Goal: Register for event/course

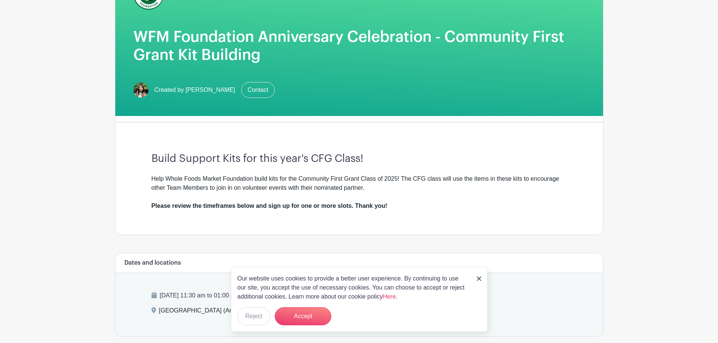
scroll to position [113, 0]
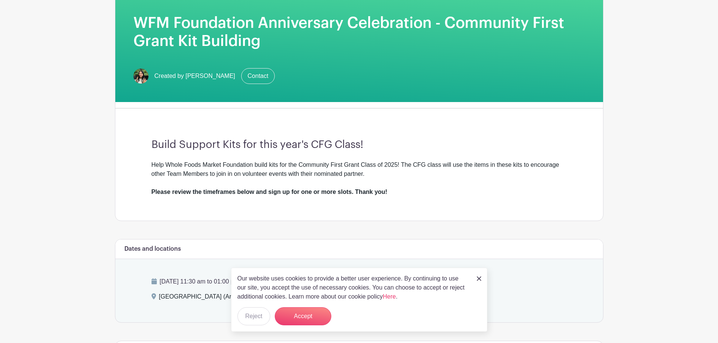
click at [478, 280] on img at bounding box center [479, 279] width 5 height 5
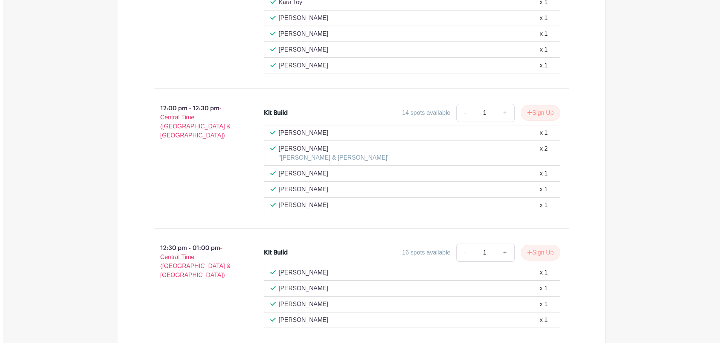
scroll to position [603, 0]
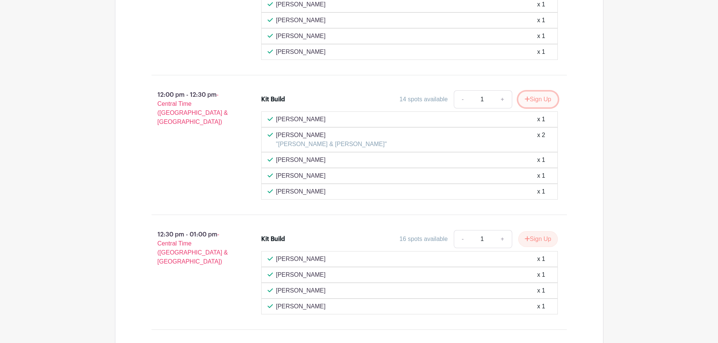
click at [541, 100] on button "Sign Up" at bounding box center [538, 100] width 40 height 16
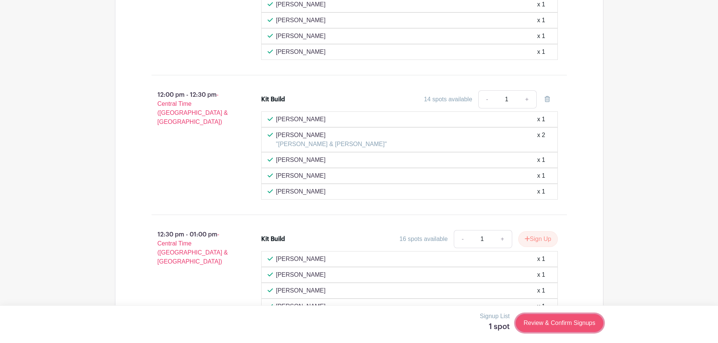
click at [574, 323] on link "Review & Confirm Signups" at bounding box center [558, 323] width 87 height 18
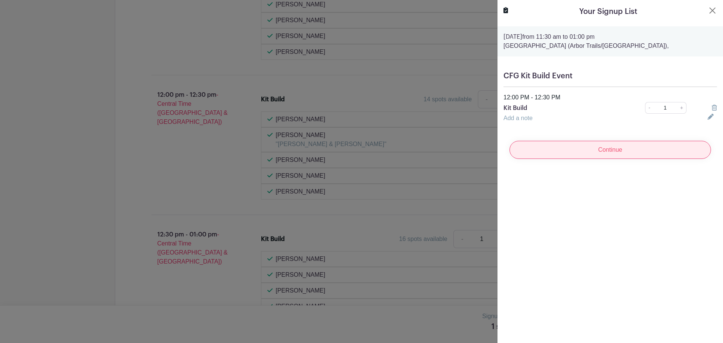
click at [593, 147] on input "Continue" at bounding box center [611, 150] width 202 height 18
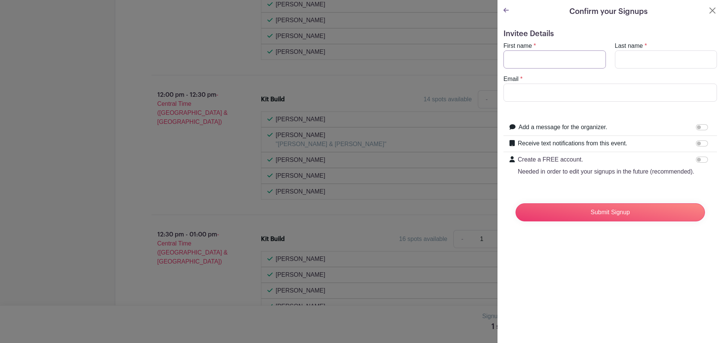
click at [549, 58] on input "First name" at bounding box center [555, 59] width 102 height 18
type input "[PERSON_NAME]"
click at [662, 66] on input "Last name" at bounding box center [666, 59] width 102 height 18
type input "Little"
click at [517, 92] on input "Email" at bounding box center [611, 93] width 214 height 18
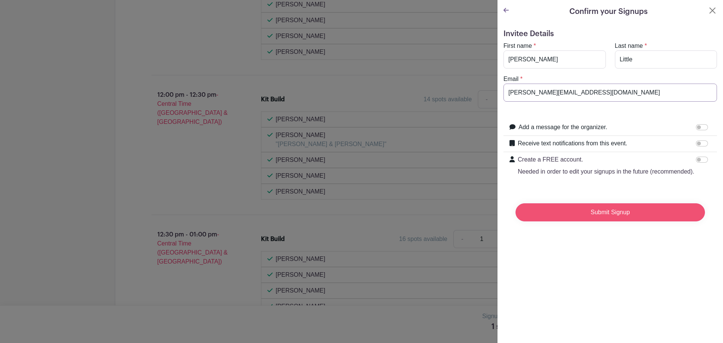
type input "[PERSON_NAME][EMAIL_ADDRESS][DOMAIN_NAME]"
click at [567, 221] on input "Submit Signup" at bounding box center [611, 212] width 190 height 18
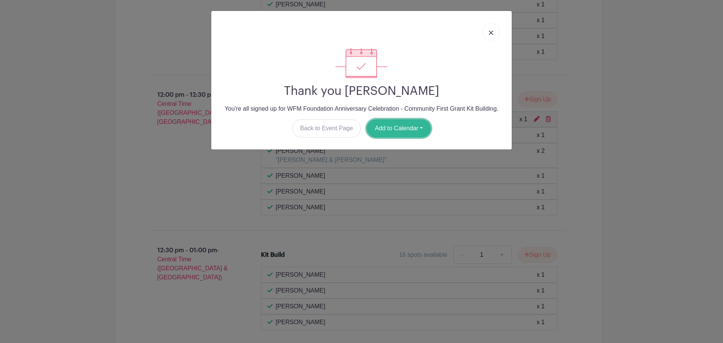
click at [404, 128] on button "Add to Calendar" at bounding box center [399, 128] width 64 height 18
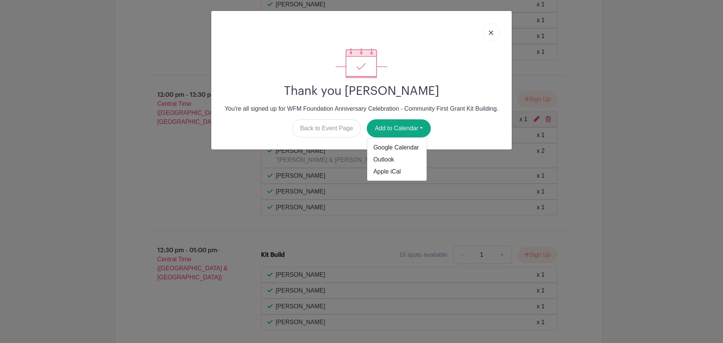
click at [452, 72] on div at bounding box center [361, 63] width 289 height 30
